Goal: Task Accomplishment & Management: Complete application form

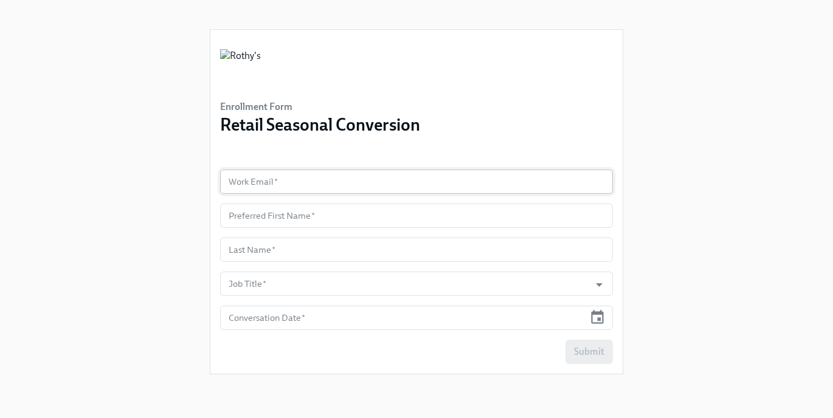
click at [295, 182] on input "text" at bounding box center [416, 182] width 393 height 24
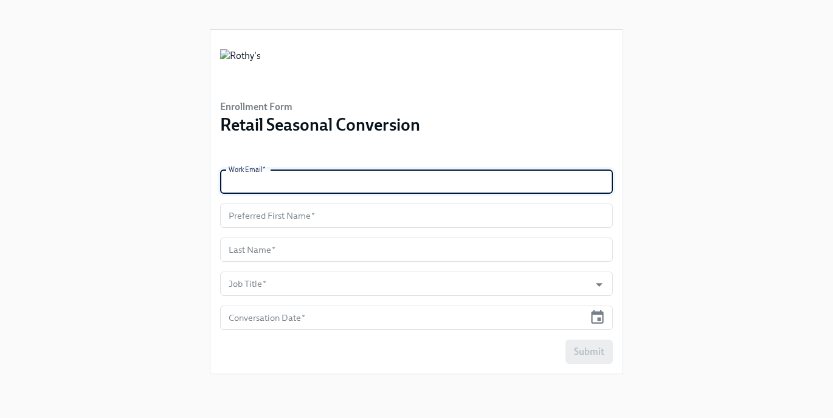
paste input "[EMAIL_ADDRESS][DOMAIN_NAME]"
type input "[EMAIL_ADDRESS][DOMAIN_NAME]"
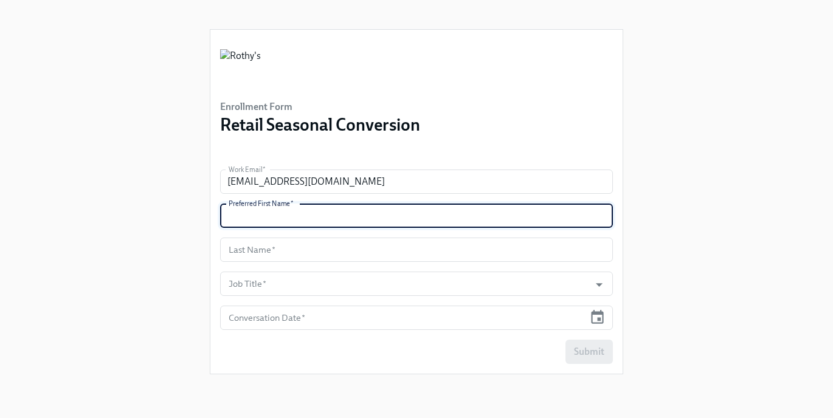
click at [278, 216] on input "text" at bounding box center [416, 216] width 393 height 24
type input "[PERSON_NAME]"
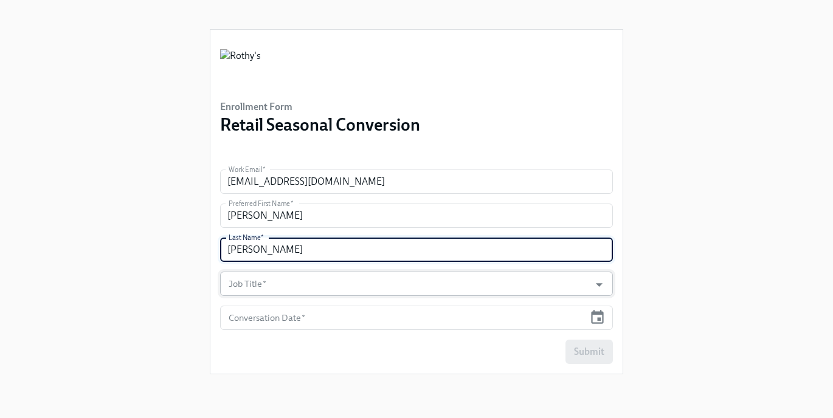
type input "[PERSON_NAME]"
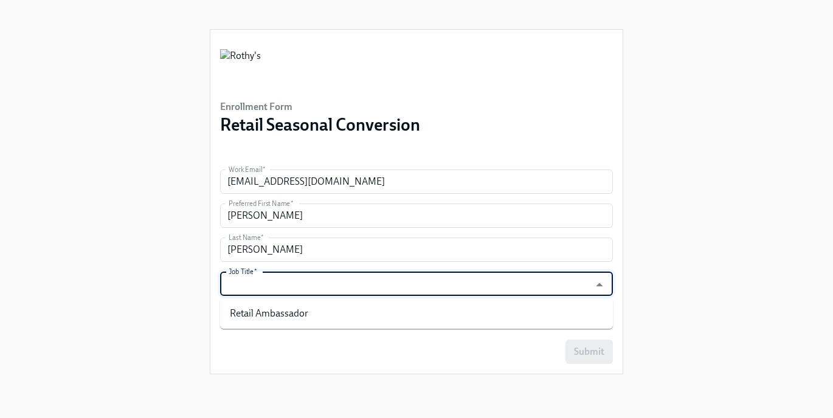
click at [283, 282] on input "Job Title   *" at bounding box center [404, 284] width 357 height 24
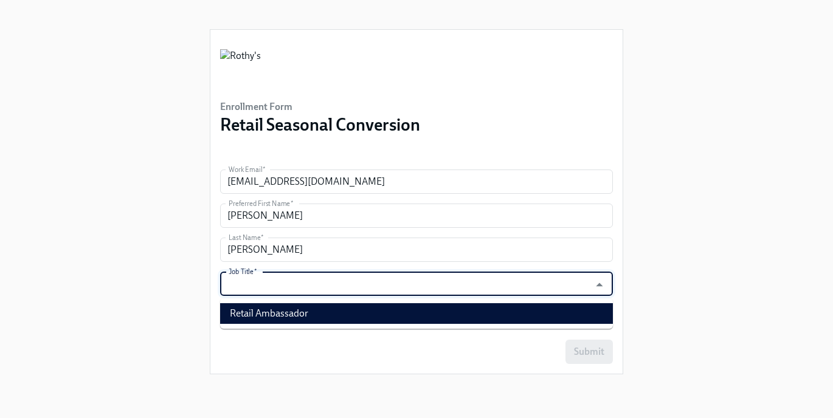
click at [281, 314] on li "Retail Ambassador" at bounding box center [416, 313] width 393 height 21
type input "Retail Ambassador"
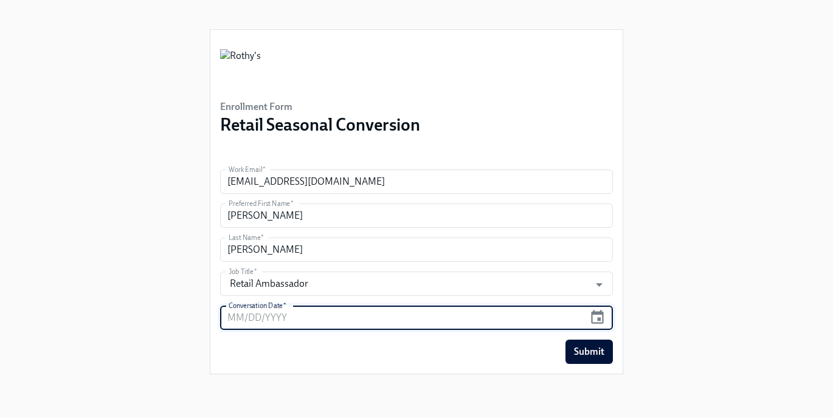
click at [277, 315] on input "text" at bounding box center [402, 318] width 364 height 24
type input "[DATE]"
click at [610, 345] on button "Submit" at bounding box center [588, 352] width 47 height 24
